Goal: Task Accomplishment & Management: Use online tool/utility

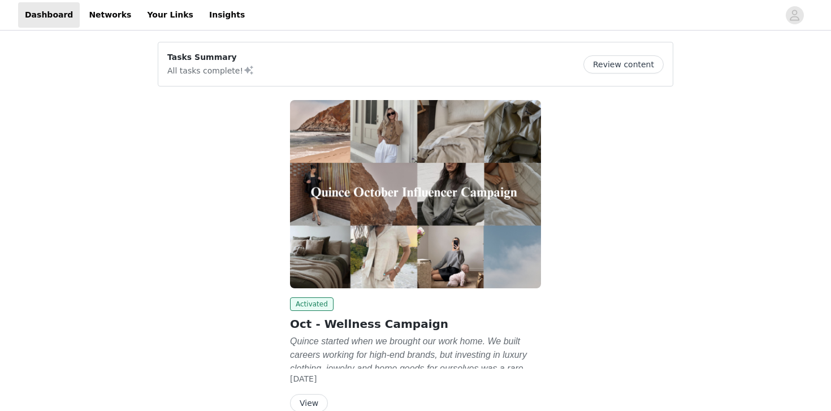
scroll to position [58, 0]
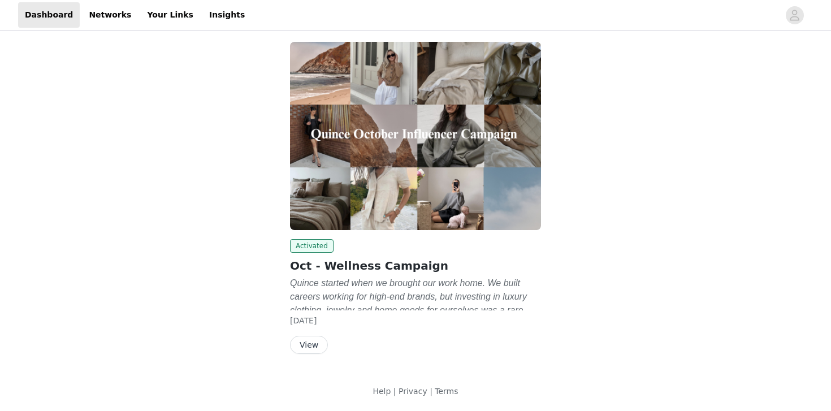
click at [310, 346] on button "View" at bounding box center [309, 345] width 38 height 18
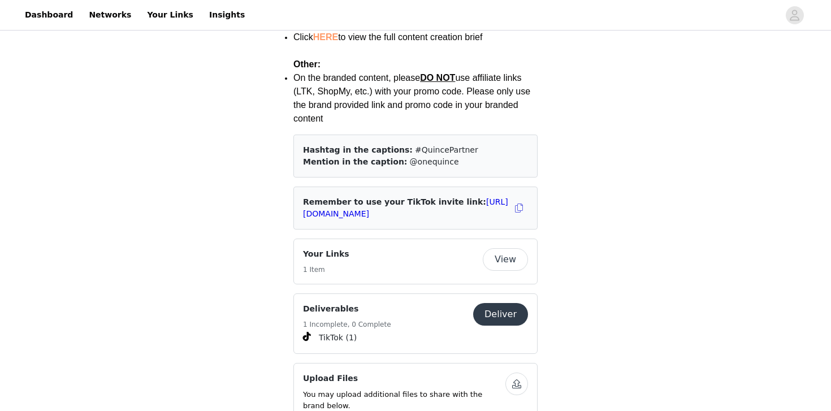
scroll to position [1727, 0]
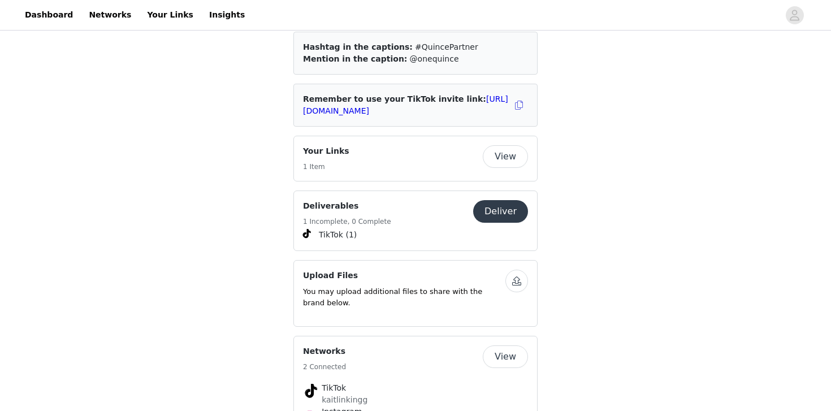
click at [497, 200] on button "Deliver" at bounding box center [500, 211] width 55 height 23
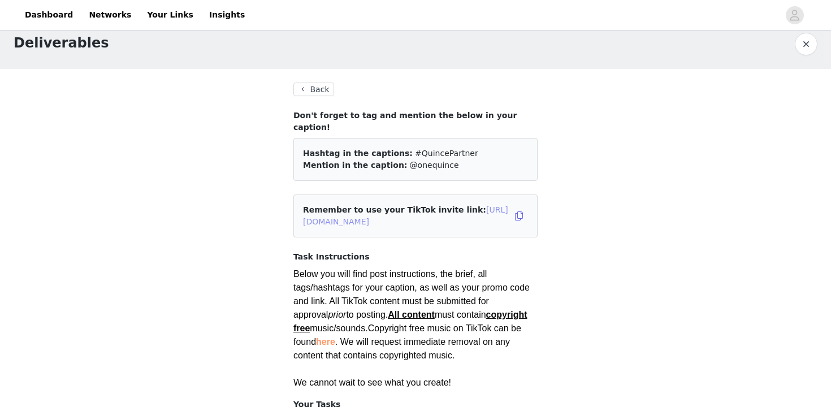
scroll to position [1, 0]
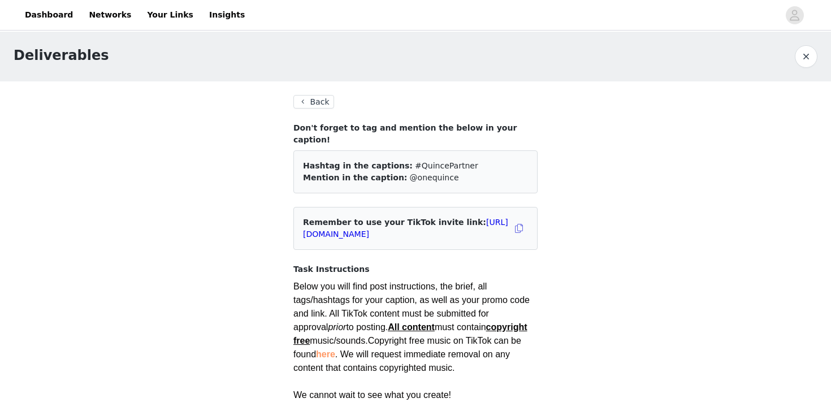
click at [451, 227] on div "Remember to use your TikTok invite link: [URL][DOMAIN_NAME]" at bounding box center [406, 228] width 207 height 24
click at [449, 221] on link "[URL][DOMAIN_NAME]" at bounding box center [405, 228] width 205 height 21
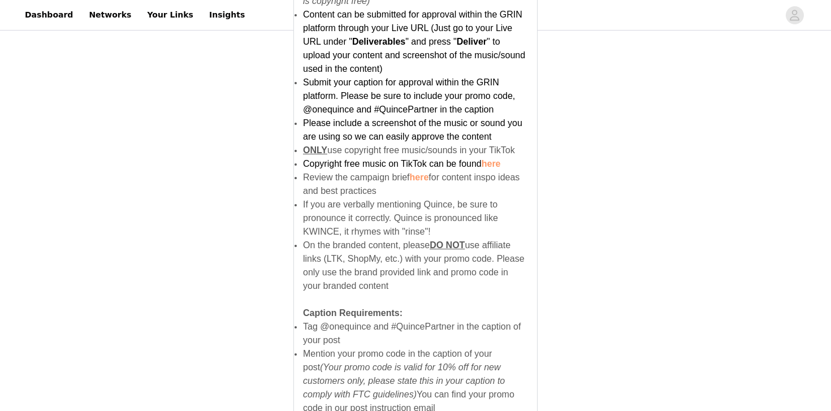
scroll to position [779, 0]
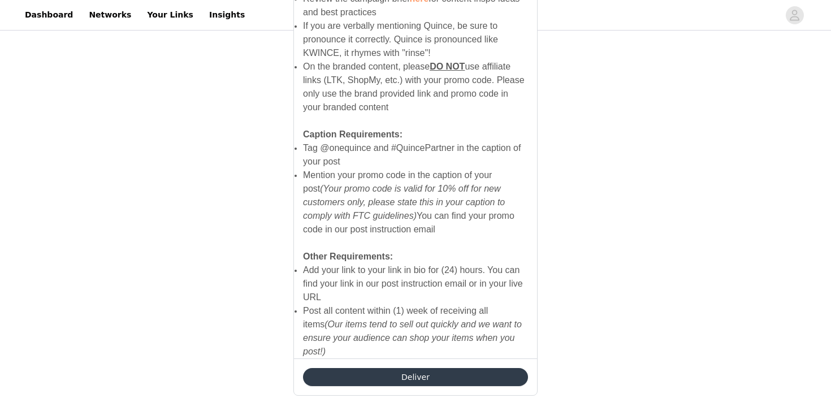
click at [341, 368] on button "Deliver" at bounding box center [415, 377] width 225 height 18
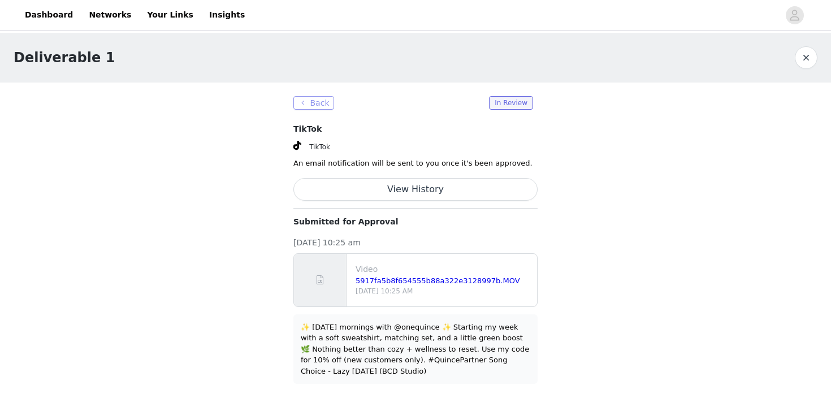
click at [303, 105] on button "Back" at bounding box center [313, 103] width 41 height 14
